Goal: Check status: Check status

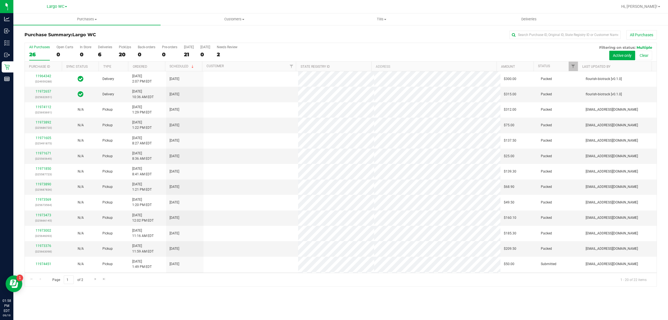
scroll to position [108, 0]
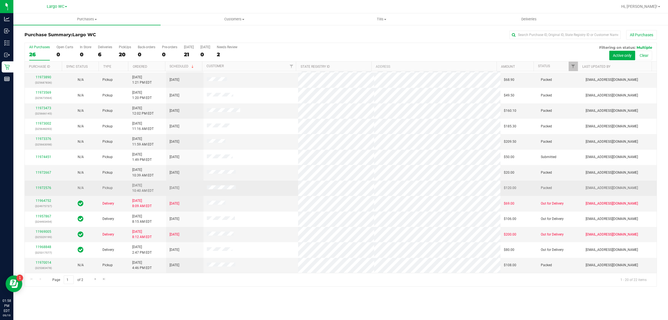
click at [42, 185] on div "11972576" at bounding box center [43, 187] width 31 height 5
click at [42, 187] on link "11972576" at bounding box center [44, 188] width 16 height 4
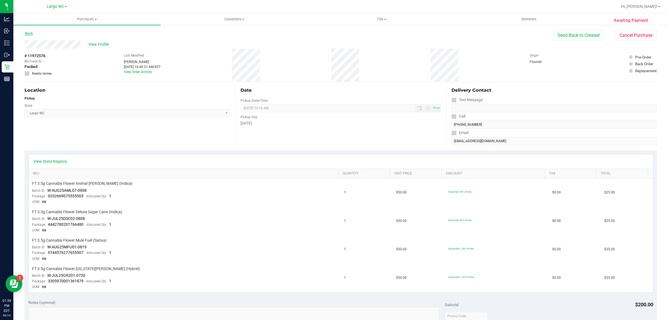
click at [27, 33] on link "Back" at bounding box center [28, 33] width 8 height 4
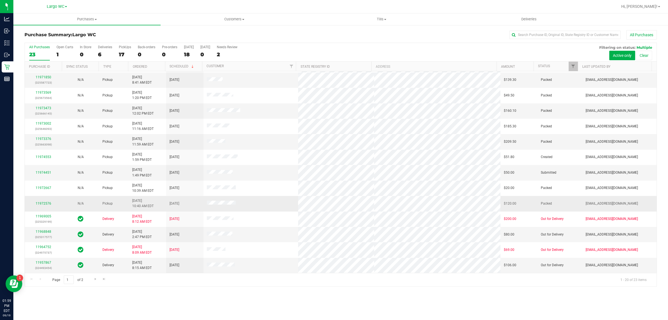
scroll to position [108, 0]
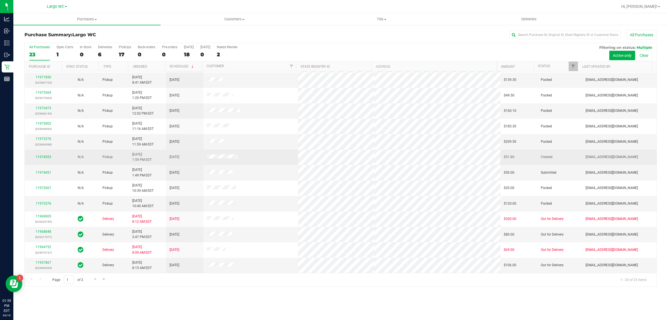
click at [40, 155] on div "11974553" at bounding box center [43, 156] width 31 height 5
click at [50, 156] on link "11974553" at bounding box center [44, 157] width 16 height 4
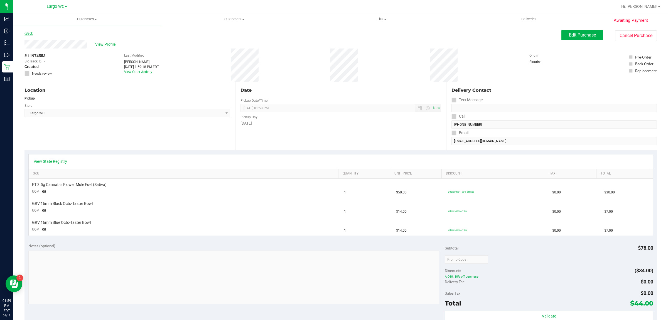
click at [31, 32] on link "Back" at bounding box center [28, 33] width 8 height 4
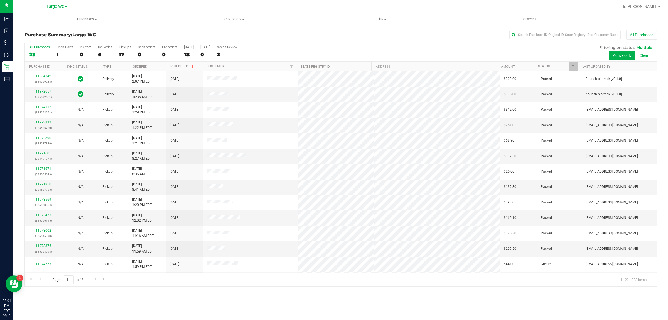
click at [223, 297] on div "Purchases Summary of purchases Fulfillment All purchases Customers All customer…" at bounding box center [340, 166] width 655 height 306
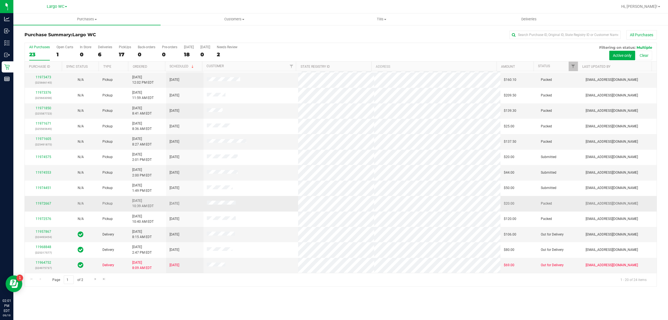
scroll to position [108, 0]
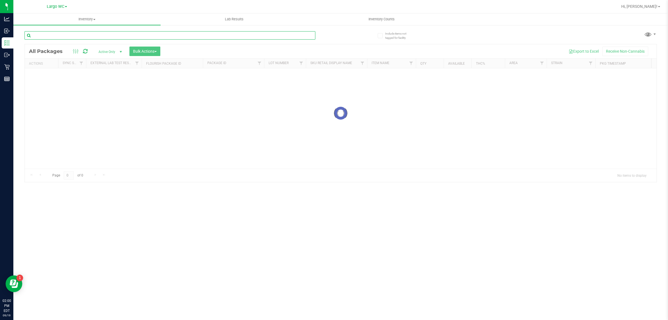
click at [156, 37] on input "text" at bounding box center [169, 35] width 291 height 8
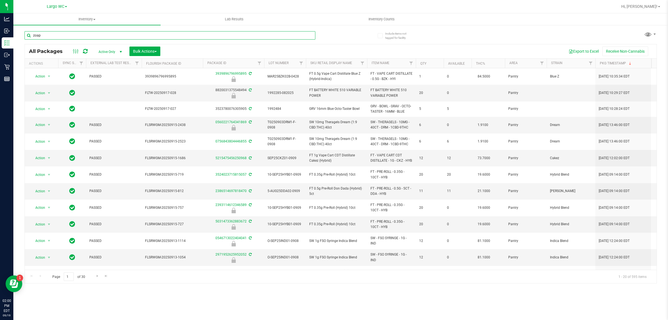
type input "zoap"
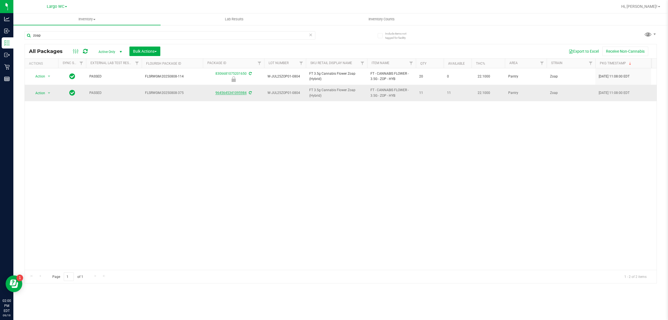
click at [240, 93] on link "9645645341095984" at bounding box center [230, 93] width 31 height 4
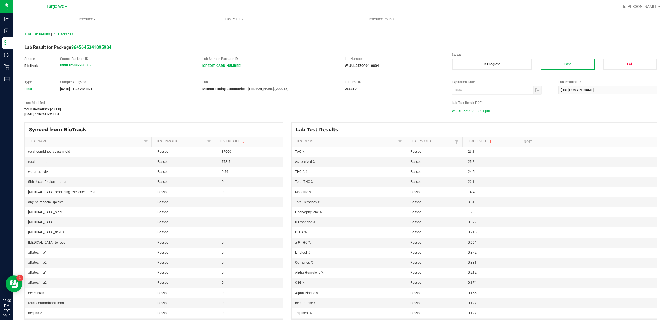
click at [473, 110] on span "W-JUL25ZOP01-0804.pdf" at bounding box center [471, 111] width 38 height 8
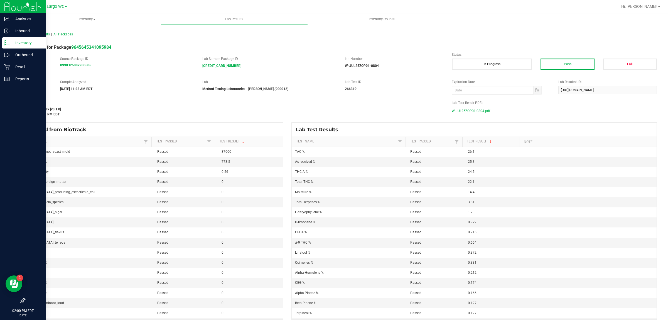
click at [30, 42] on p "Inventory" at bounding box center [26, 43] width 33 height 7
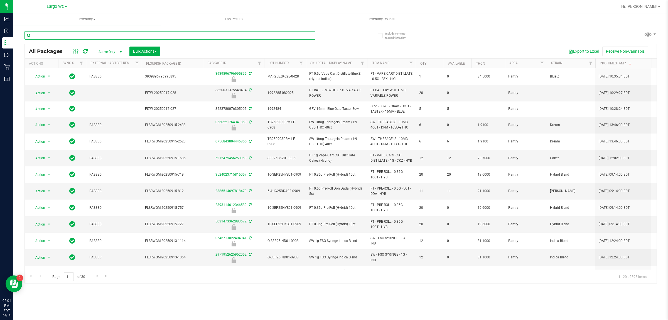
click at [132, 36] on input "text" at bounding box center [169, 35] width 291 height 8
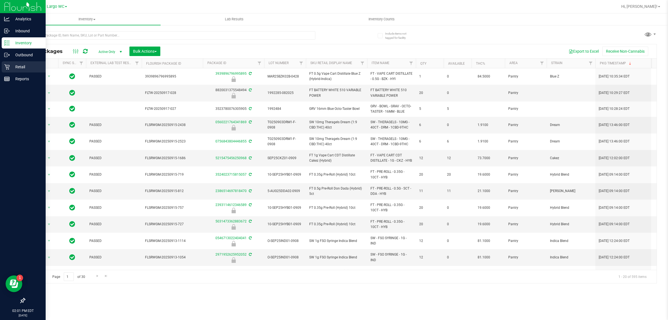
click at [26, 63] on div "Retail" at bounding box center [24, 66] width 44 height 11
